Goal: Browse casually

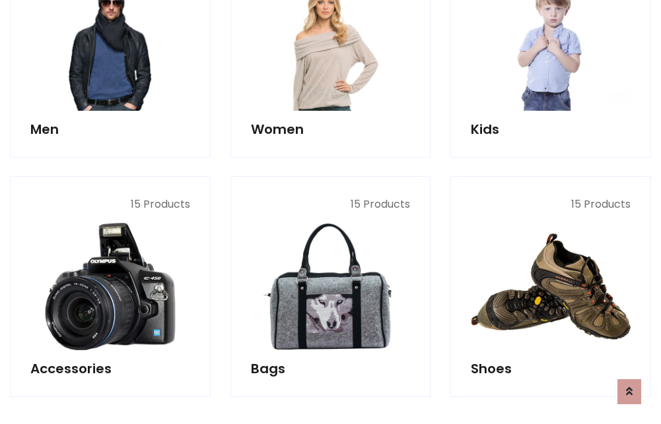
scroll to position [442, 0]
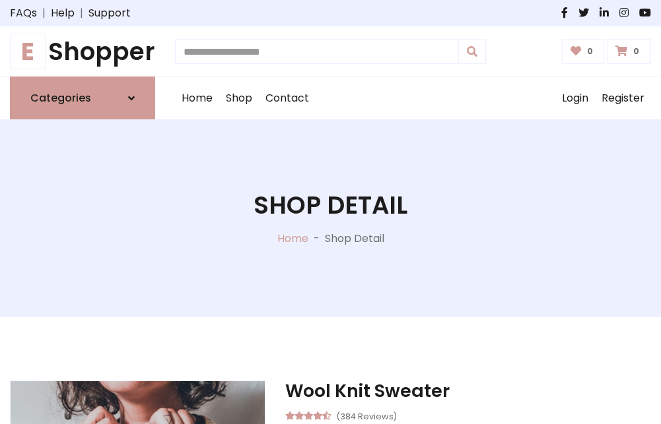
click at [82, 51] on h1 "E Shopper" at bounding box center [82, 51] width 145 height 29
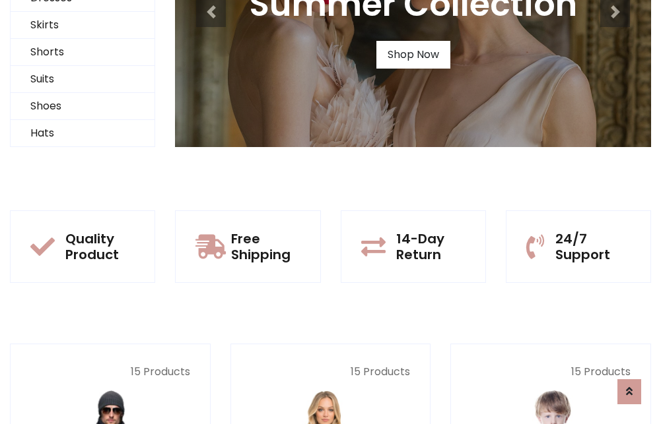
scroll to position [127, 0]
